Goal: Task Accomplishment & Management: Use online tool/utility

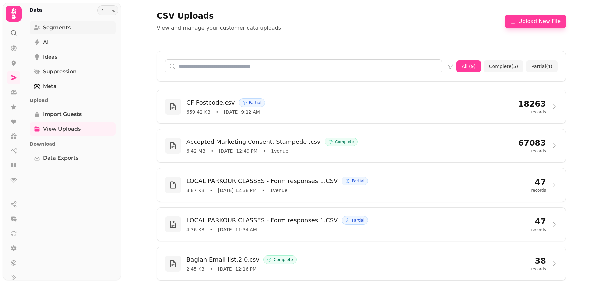
click at [67, 29] on span "Segments" at bounding box center [57, 28] width 28 height 8
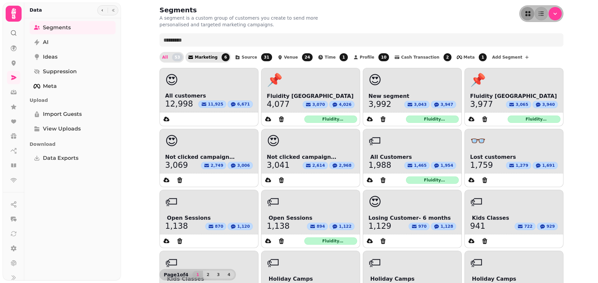
click at [200, 57] on span "Marketing" at bounding box center [206, 57] width 23 height 4
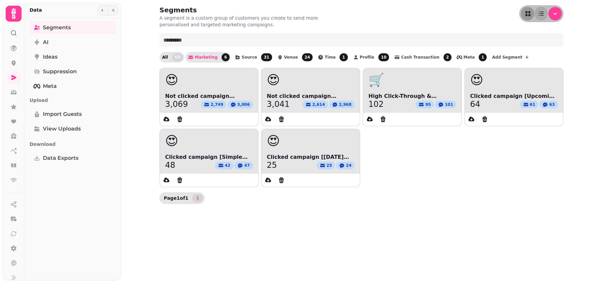
click at [174, 58] on span "53" at bounding box center [177, 57] width 11 height 8
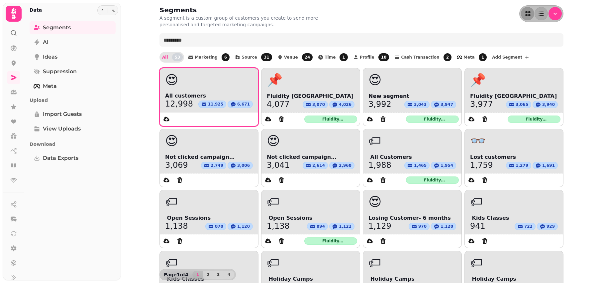
click at [201, 89] on div "😍" at bounding box center [209, 79] width 98 height 23
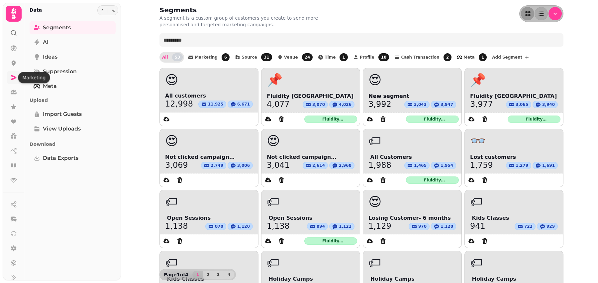
click at [13, 79] on icon at bounding box center [13, 77] width 7 height 7
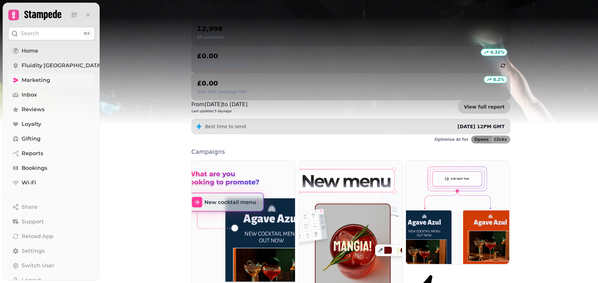
scroll to position [64, 0]
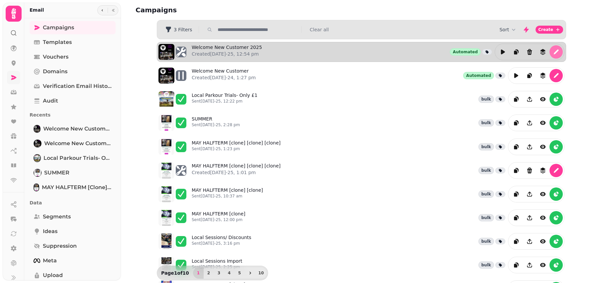
click at [557, 51] on icon "edit" at bounding box center [556, 52] width 5 height 5
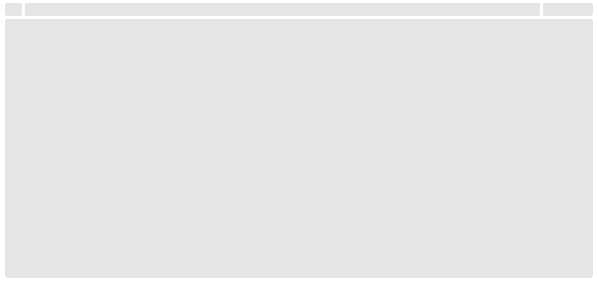
select select "**********"
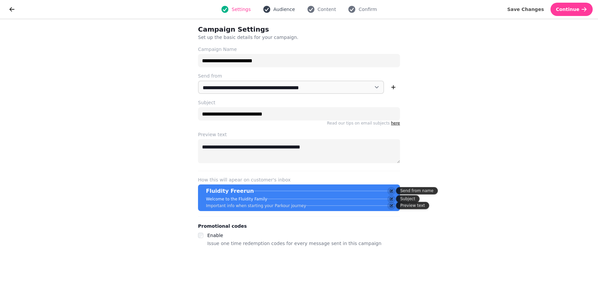
click at [284, 10] on span "Audience" at bounding box center [285, 9] width 22 height 7
select select "***"
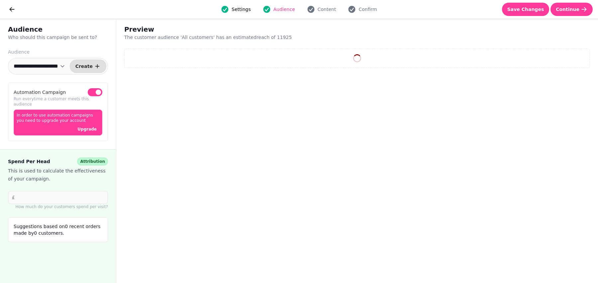
click at [64, 67] on select "**********" at bounding box center [39, 65] width 59 height 13
select select "**"
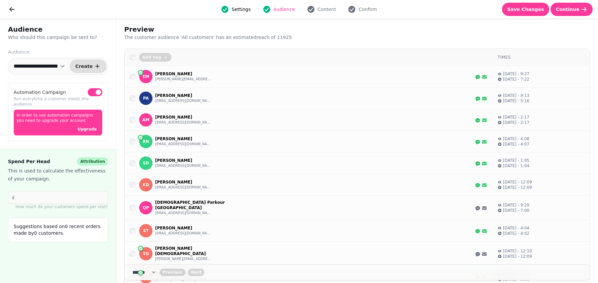
click at [97, 92] on span "button" at bounding box center [98, 91] width 5 height 5
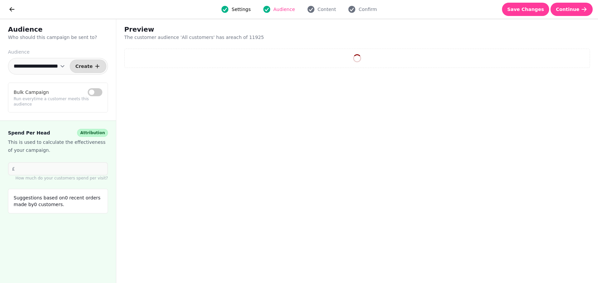
select select "**"
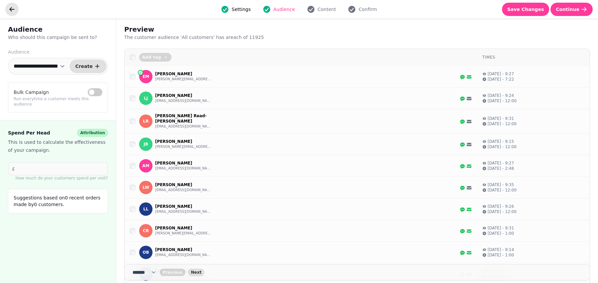
click at [10, 11] on icon "go back" at bounding box center [12, 9] width 7 height 7
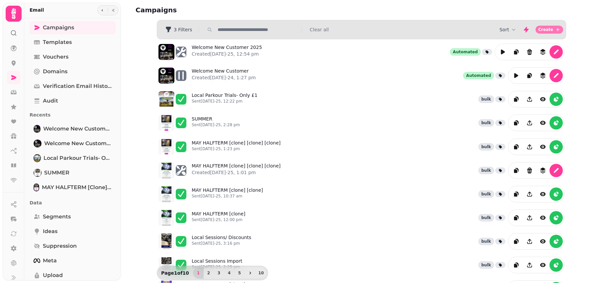
click at [547, 28] on span "Create" at bounding box center [545, 30] width 15 height 4
select select "**********"
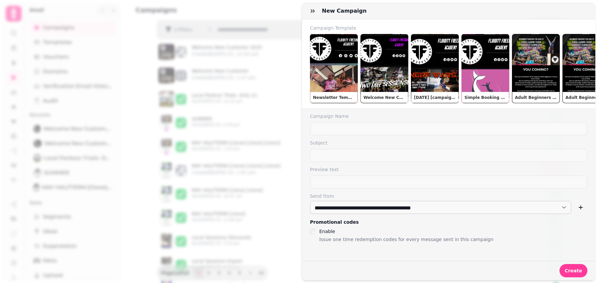
click at [282, 5] on div at bounding box center [299, 141] width 598 height 283
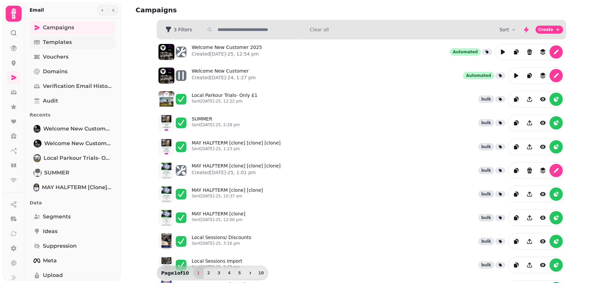
click at [54, 44] on span "Templates" at bounding box center [57, 42] width 29 height 8
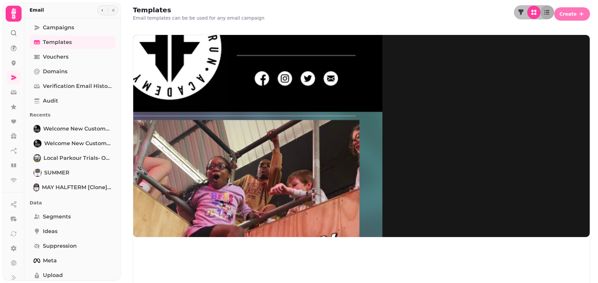
click at [573, 12] on span "Create" at bounding box center [568, 14] width 17 height 5
click at [544, 29] on button "From pre-made template" at bounding box center [523, 25] width 66 height 8
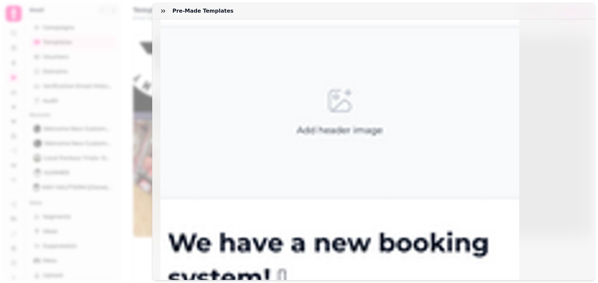
scroll to position [143, 0]
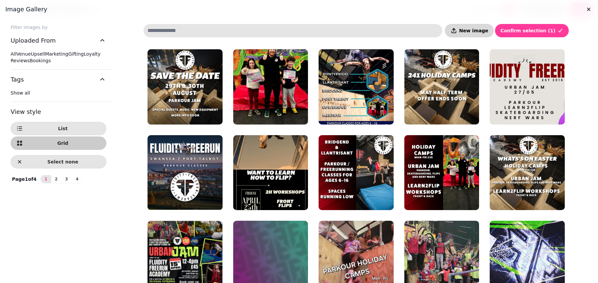
click at [480, 33] on span "New image" at bounding box center [473, 30] width 29 height 5
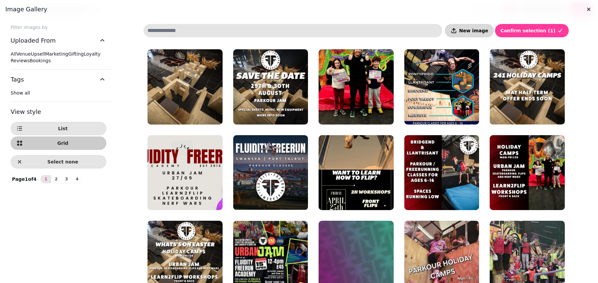
click at [484, 34] on button "New image" at bounding box center [469, 30] width 49 height 13
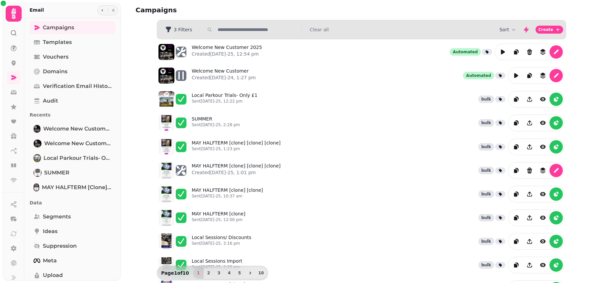
select select "***"
select select "**"
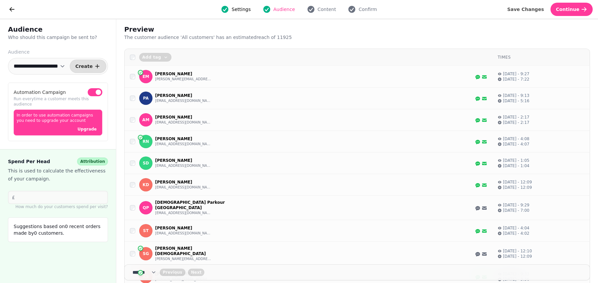
click at [97, 91] on span "button" at bounding box center [98, 91] width 5 height 5
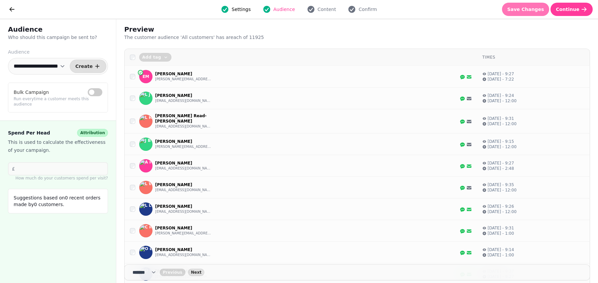
click at [528, 16] on button "Save Changes" at bounding box center [526, 9] width 48 height 13
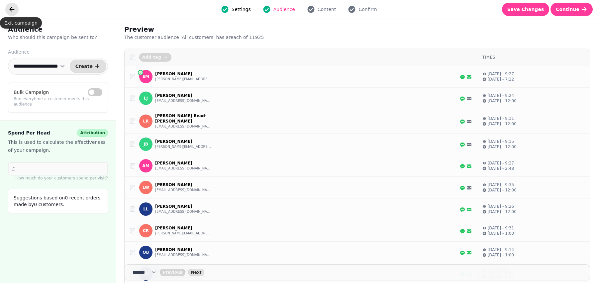
click at [12, 8] on icon "go back" at bounding box center [12, 9] width 7 height 7
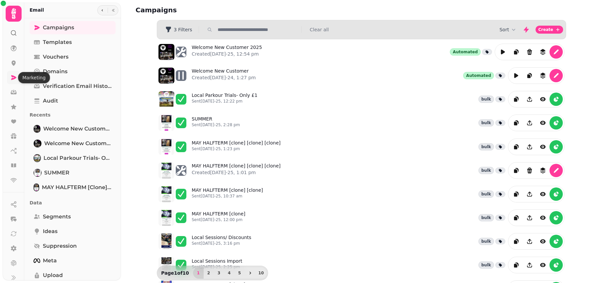
click at [14, 77] on icon at bounding box center [13, 77] width 5 height 5
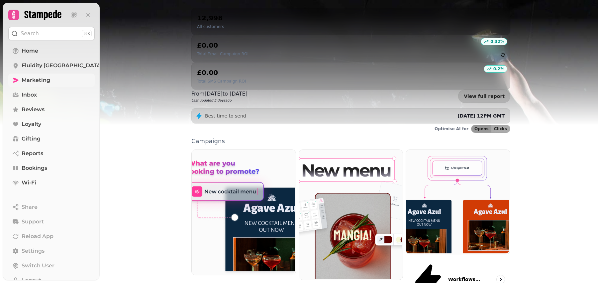
scroll to position [75, 0]
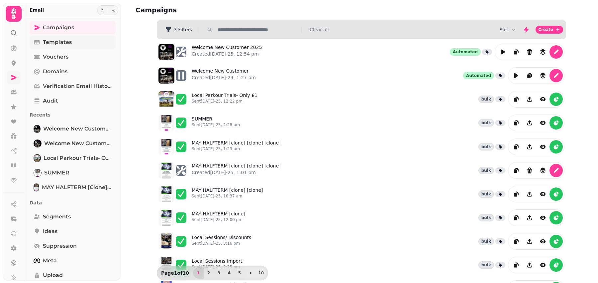
click at [87, 39] on link "Templates" at bounding box center [73, 42] width 86 height 13
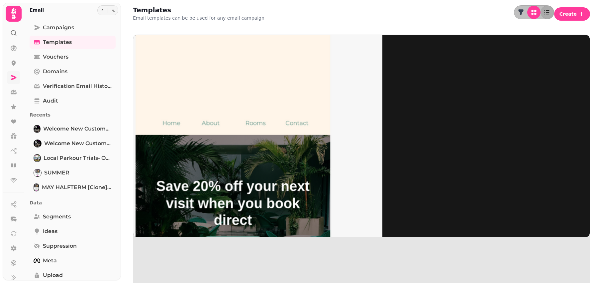
click at [185, 76] on img at bounding box center [232, 134] width 299 height 299
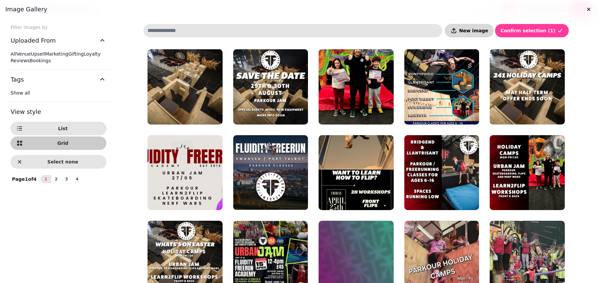
click at [480, 31] on span "New image" at bounding box center [473, 30] width 29 height 5
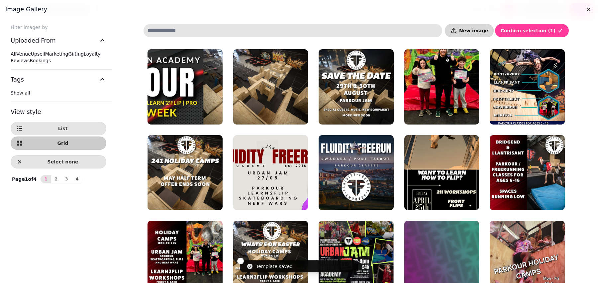
click at [479, 33] on span "New image" at bounding box center [473, 30] width 29 height 5
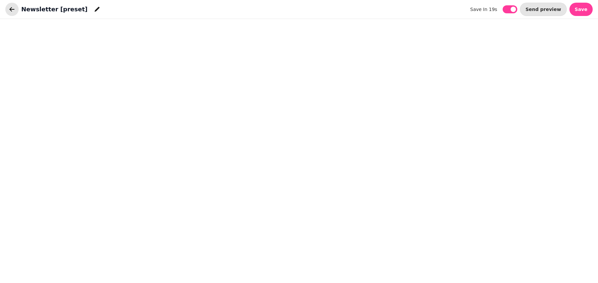
click at [12, 11] on icon "button" at bounding box center [12, 9] width 7 height 7
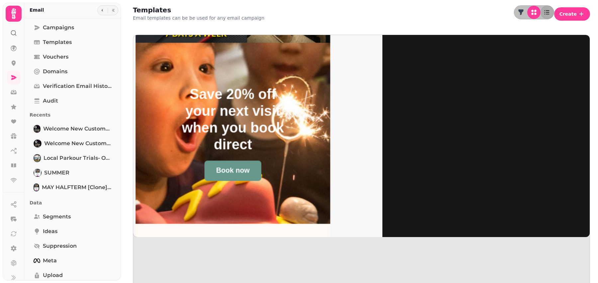
click at [196, 67] on img at bounding box center [232, 134] width 299 height 299
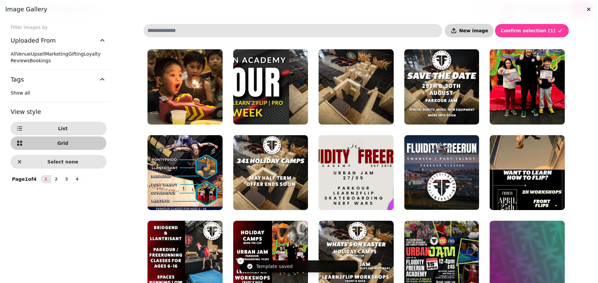
click at [481, 32] on span "New image" at bounding box center [473, 30] width 29 height 5
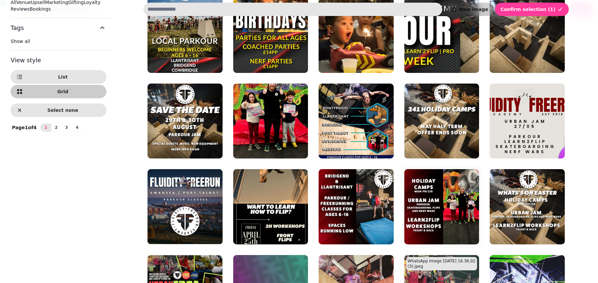
scroll to position [200, 0]
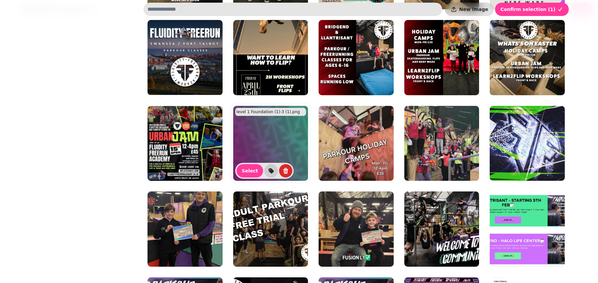
click at [275, 142] on img at bounding box center [270, 143] width 75 height 75
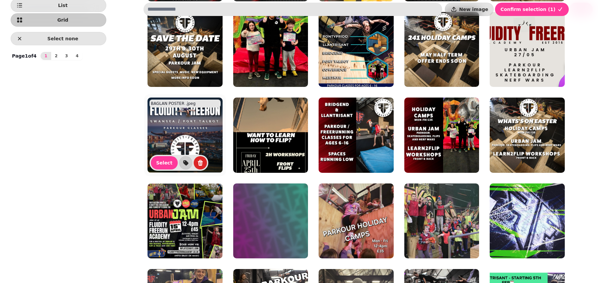
scroll to position [124, 0]
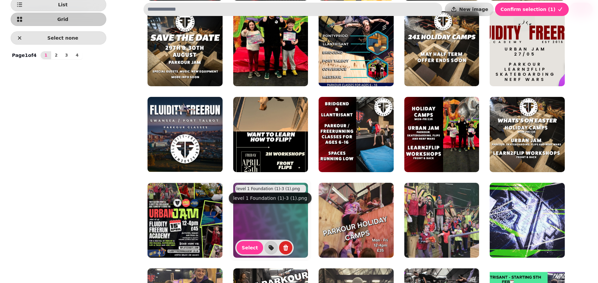
click at [273, 217] on img at bounding box center [270, 219] width 75 height 75
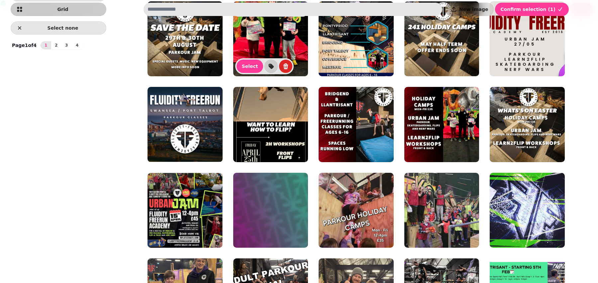
scroll to position [137, 0]
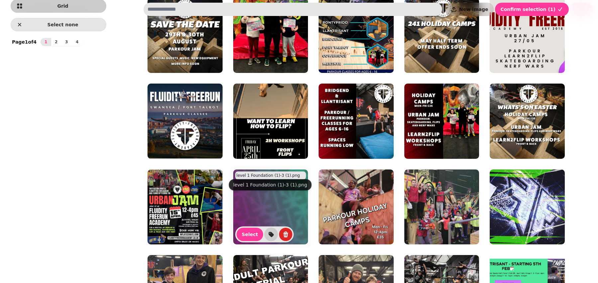
click at [276, 203] on img at bounding box center [270, 206] width 75 height 75
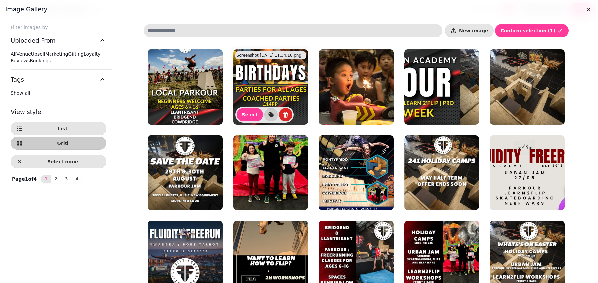
click at [280, 95] on img at bounding box center [270, 86] width 75 height 75
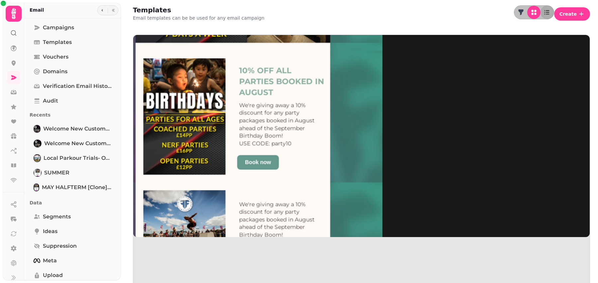
click at [181, 72] on img at bounding box center [232, 134] width 299 height 299
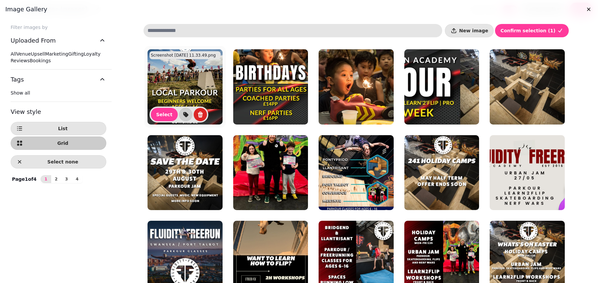
click at [195, 90] on img at bounding box center [185, 86] width 75 height 75
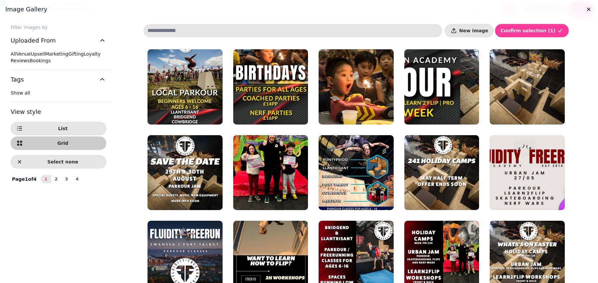
click at [281, 97] on img at bounding box center [270, 86] width 75 height 75
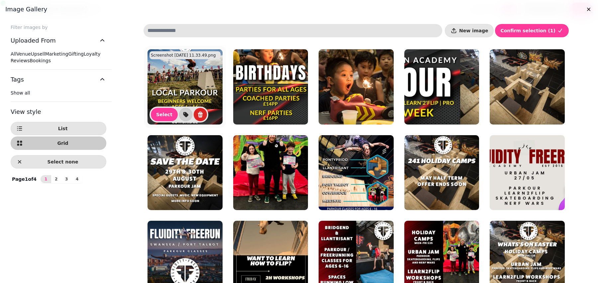
click at [190, 86] on img at bounding box center [185, 86] width 75 height 75
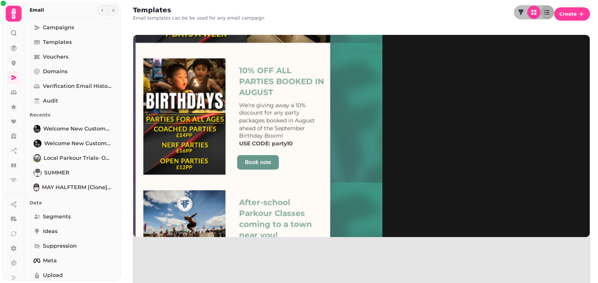
click at [186, 79] on img at bounding box center [232, 134] width 299 height 299
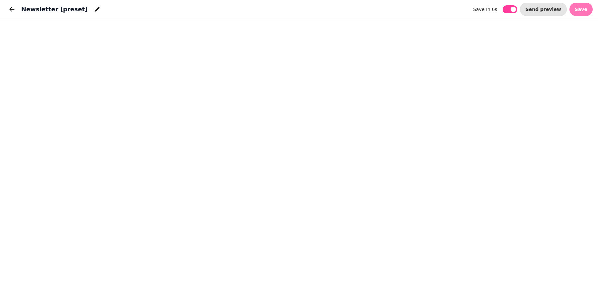
click at [583, 9] on span "Save" at bounding box center [581, 9] width 13 height 5
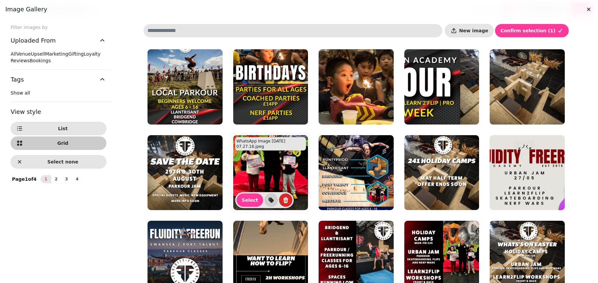
click at [290, 170] on img at bounding box center [270, 172] width 75 height 75
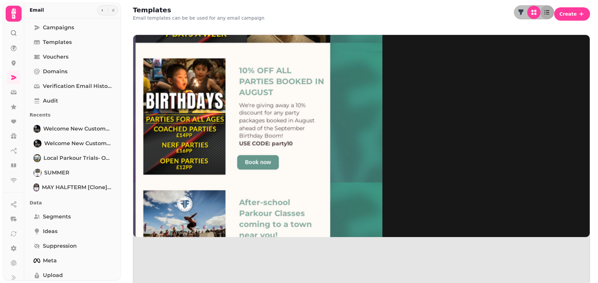
click at [190, 72] on img at bounding box center [232, 134] width 299 height 299
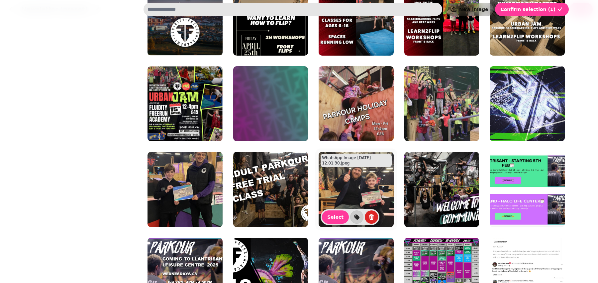
scroll to position [275, 0]
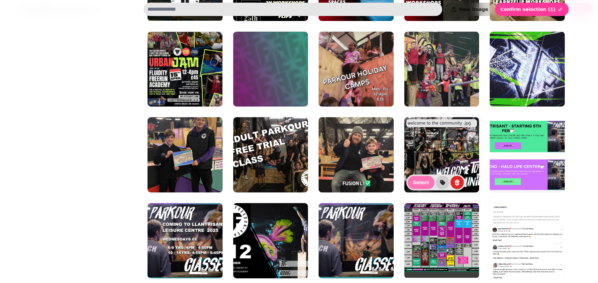
click at [418, 181] on span "Select" at bounding box center [421, 182] width 16 height 5
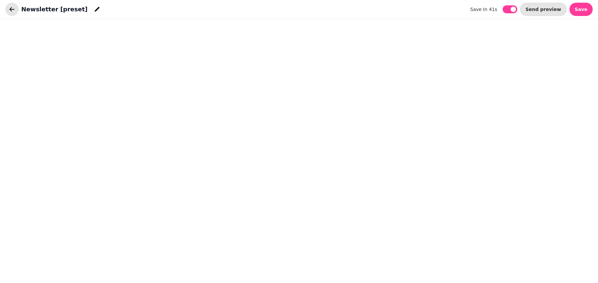
click at [11, 9] on icon "button" at bounding box center [12, 9] width 5 height 4
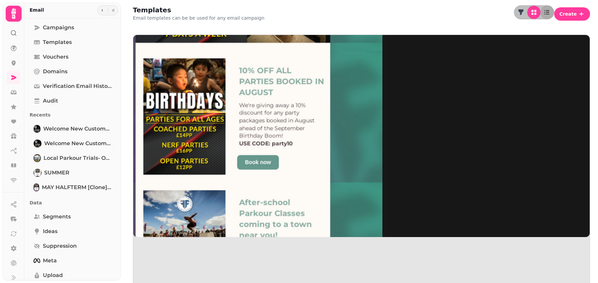
click at [181, 76] on img at bounding box center [232, 134] width 299 height 299
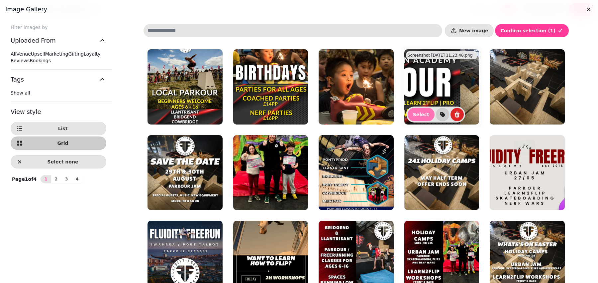
click at [422, 113] on span "Select" at bounding box center [421, 114] width 16 height 5
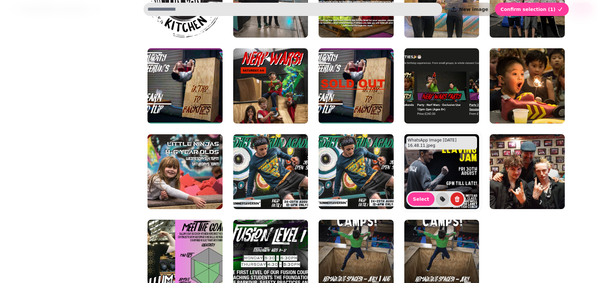
scroll to position [637, 0]
